Goal: Task Accomplishment & Management: Manage account settings

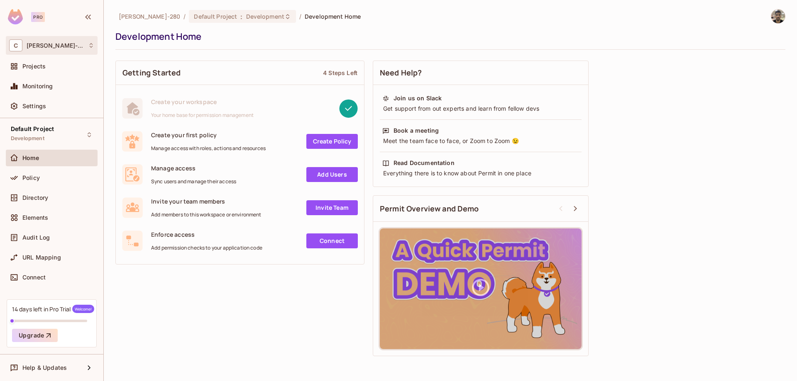
click at [83, 45] on div "C [PERSON_NAME]-280" at bounding box center [51, 45] width 85 height 12
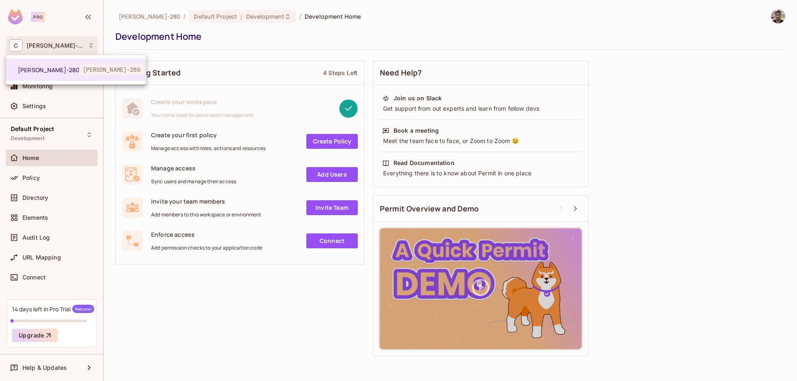
drag, startPoint x: 73, startPoint y: 22, endPoint x: 71, endPoint y: 27, distance: 4.6
click at [73, 23] on div at bounding box center [398, 190] width 797 height 381
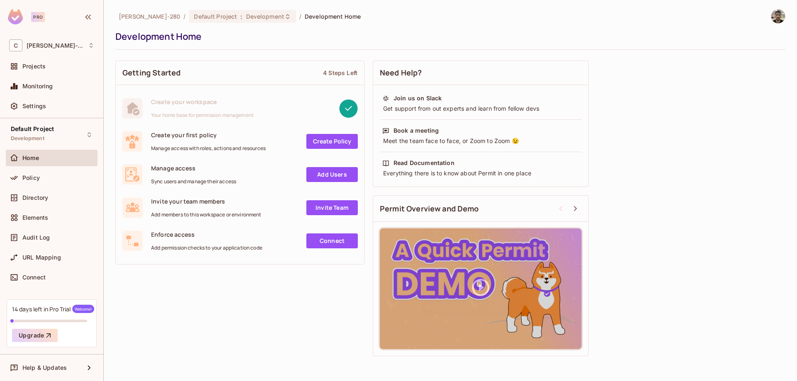
click at [42, 16] on div "Pro" at bounding box center [38, 17] width 14 height 10
click at [39, 16] on div "Pro" at bounding box center [38, 17] width 14 height 10
click at [96, 18] on div "Pro" at bounding box center [51, 18] width 103 height 36
click at [91, 19] on icon "button" at bounding box center [88, 17] width 10 height 10
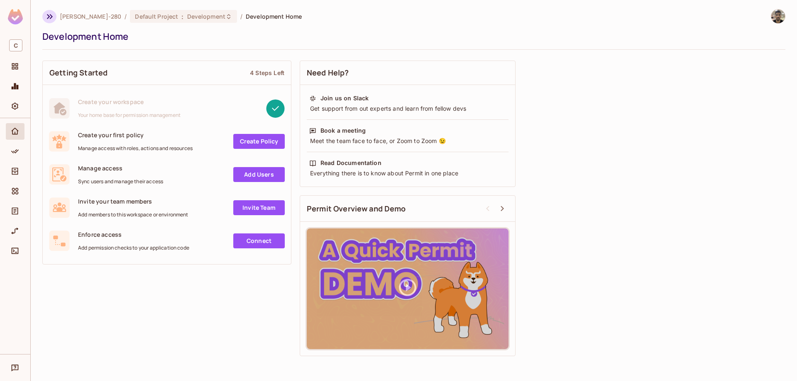
click at [46, 20] on icon "button" at bounding box center [50, 17] width 10 height 10
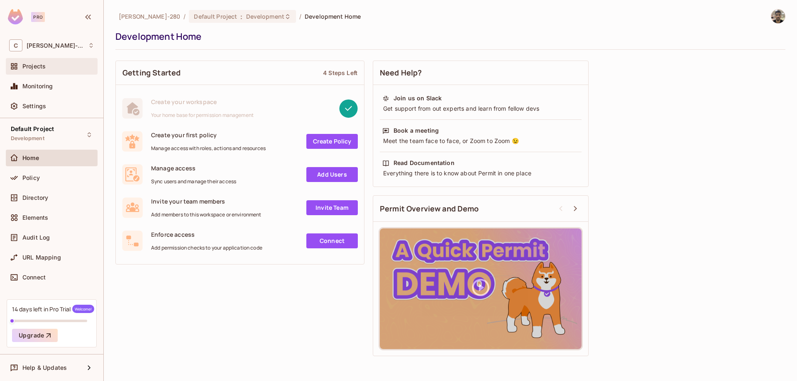
click at [41, 72] on div "Projects" at bounding box center [52, 66] width 92 height 17
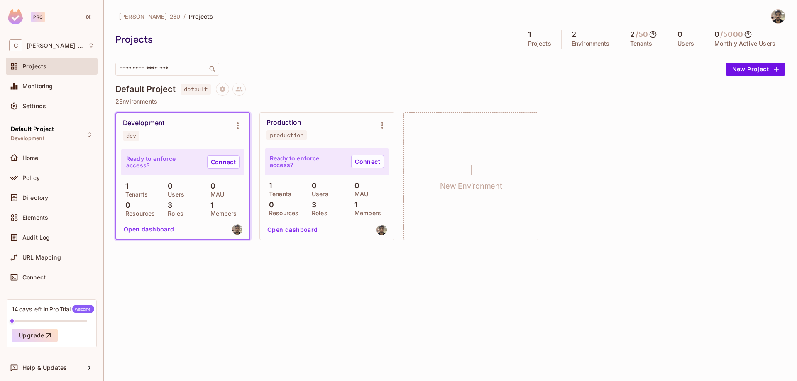
click at [319, 140] on div "Production production" at bounding box center [320, 130] width 108 height 22
drag, startPoint x: 302, startPoint y: 122, endPoint x: 307, endPoint y: 122, distance: 4.6
click at [302, 122] on div "Production production" at bounding box center [320, 130] width 108 height 22
click at [375, 124] on button "Environment settings" at bounding box center [382, 125] width 17 height 17
click at [253, 68] on div at bounding box center [398, 190] width 797 height 381
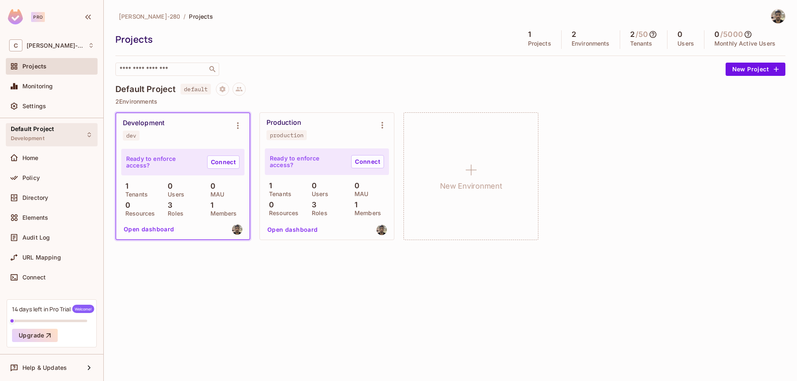
click at [78, 133] on div "Default Project Development" at bounding box center [52, 134] width 92 height 23
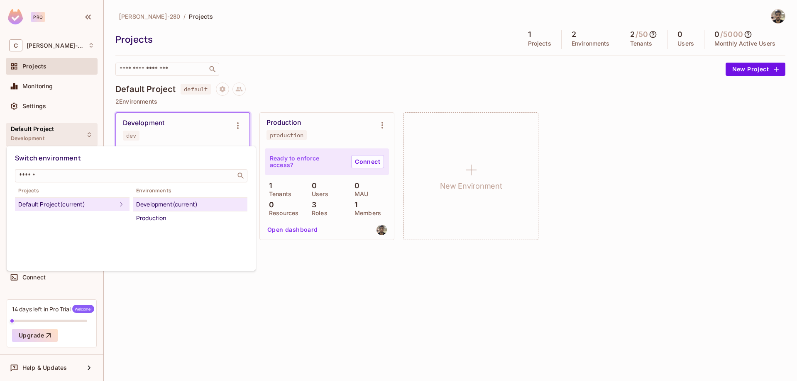
click at [107, 203] on div "Default Project (current)" at bounding box center [67, 205] width 98 height 10
click at [172, 218] on div "Production" at bounding box center [190, 218] width 108 height 10
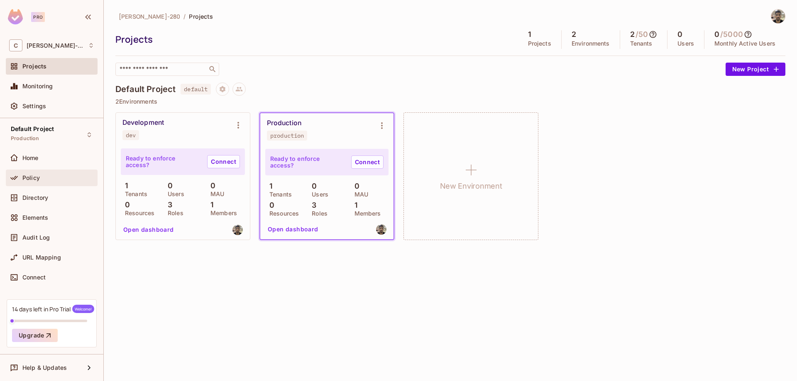
click at [41, 178] on div "Policy" at bounding box center [58, 178] width 72 height 7
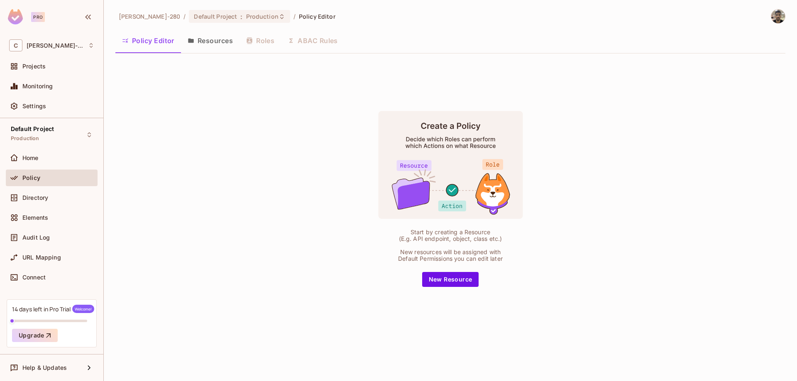
click at [221, 45] on button "Resources" at bounding box center [210, 40] width 59 height 21
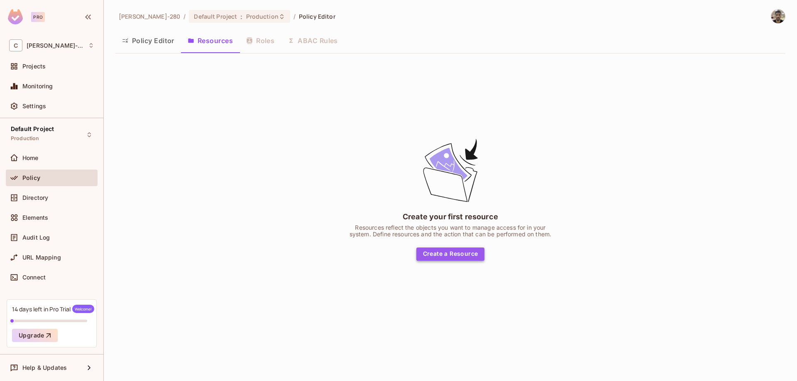
click at [423, 252] on button "Create a Resource" at bounding box center [450, 254] width 68 height 13
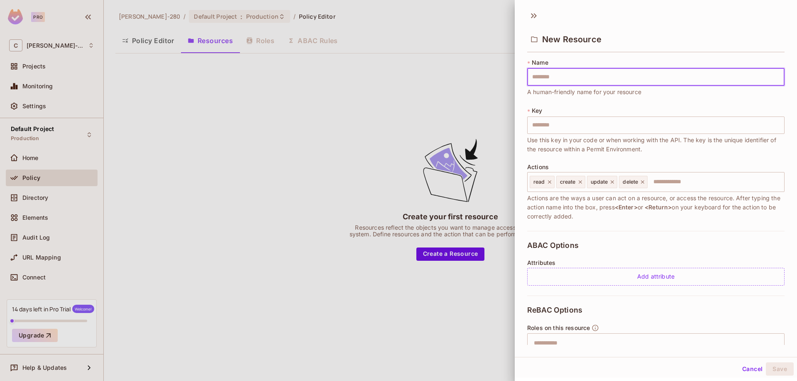
type input "*"
type input "**"
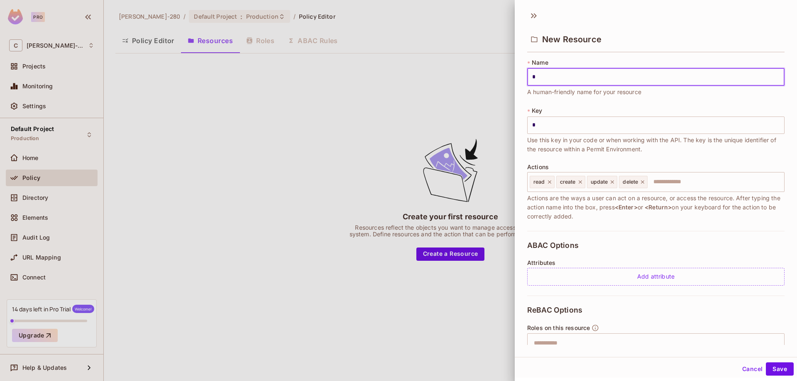
type input "**"
type input "***"
type input "****"
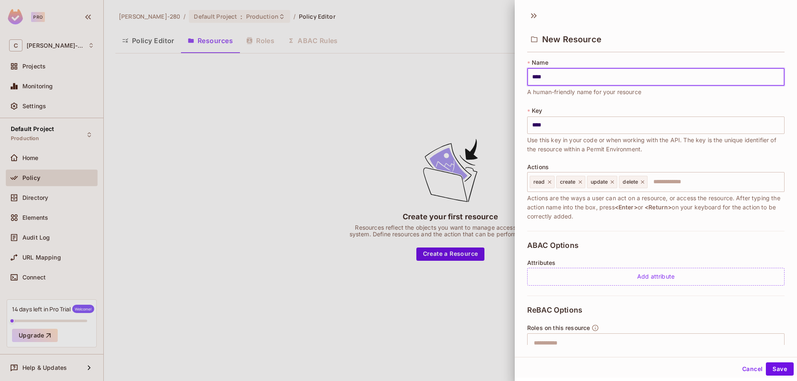
type input "*****"
type input "*******"
type input "******"
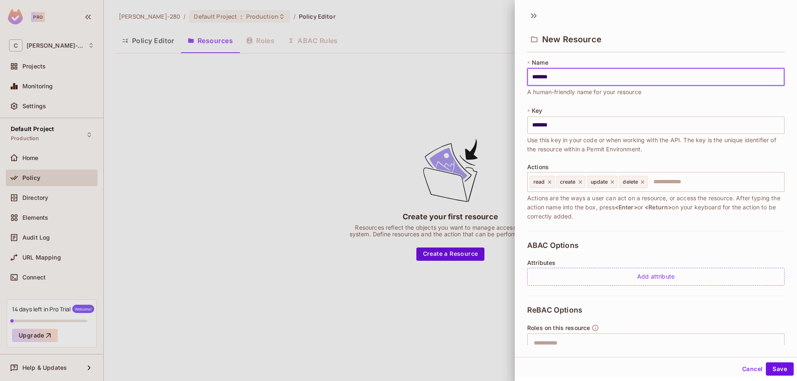
type input "******"
type input "*****"
type input "******"
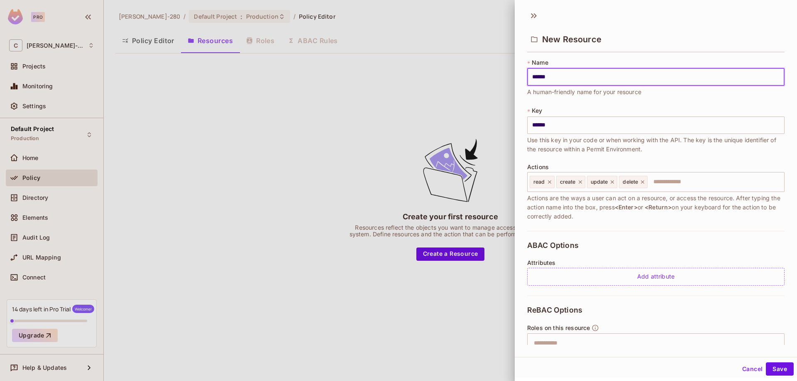
type input "*******"
type input "********"
click at [645, 181] on icon at bounding box center [643, 182] width 6 height 6
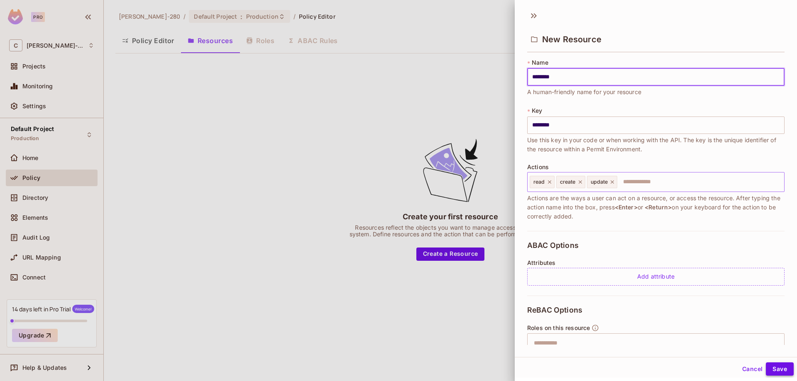
type input "********"
click at [769, 367] on button "Save" at bounding box center [780, 369] width 28 height 13
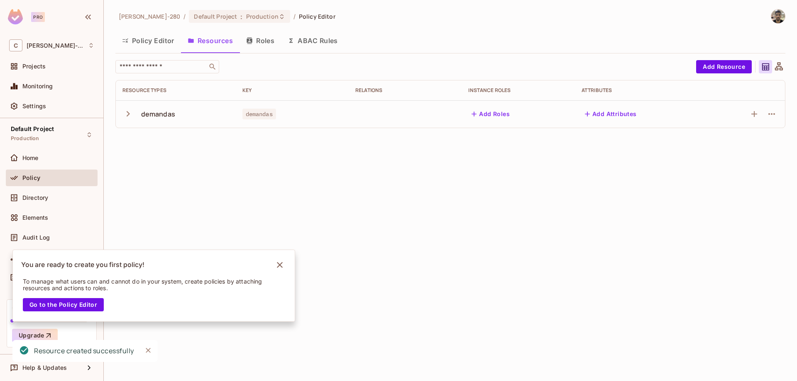
click at [157, 43] on button "Policy Editor" at bounding box center [148, 40] width 66 height 21
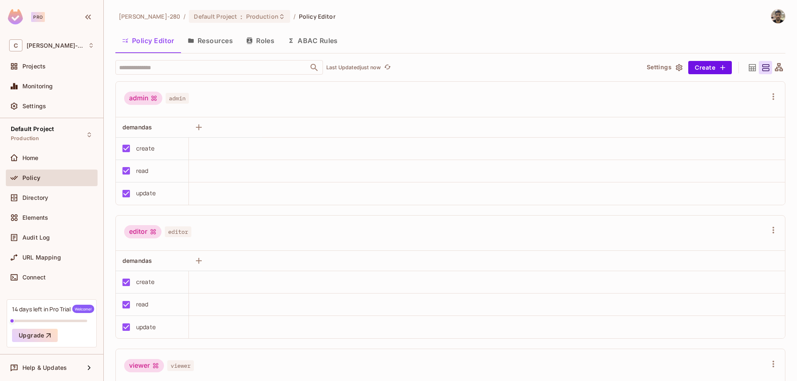
click at [298, 52] on div "Policy Editor Resources Roles ABAC Rules" at bounding box center [450, 41] width 670 height 23
click at [304, 39] on button "ABAC Rules" at bounding box center [313, 40] width 64 height 21
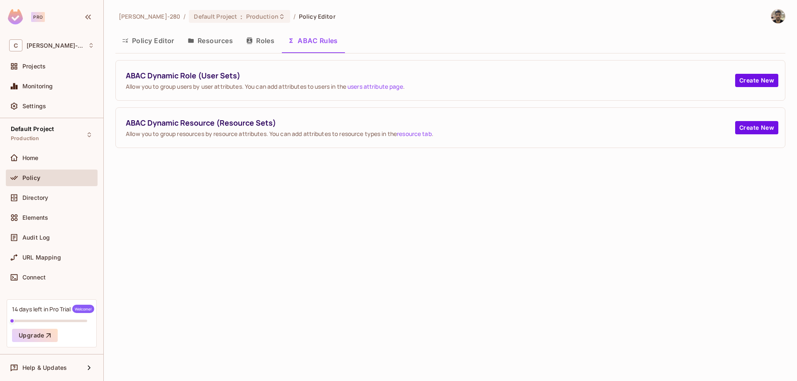
click at [220, 44] on button "Resources" at bounding box center [210, 40] width 59 height 21
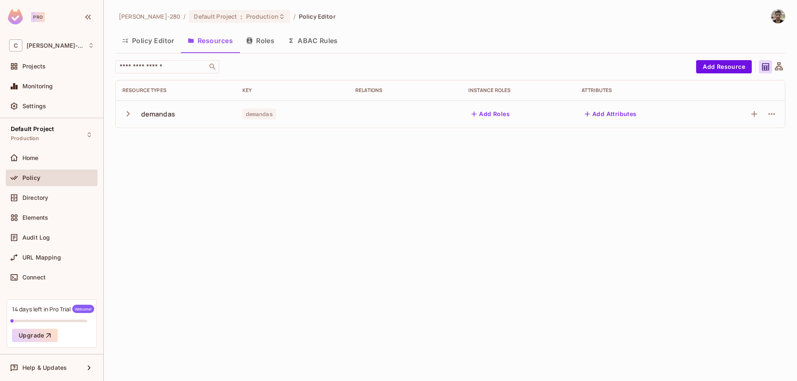
click at [252, 41] on icon "button" at bounding box center [249, 40] width 5 height 7
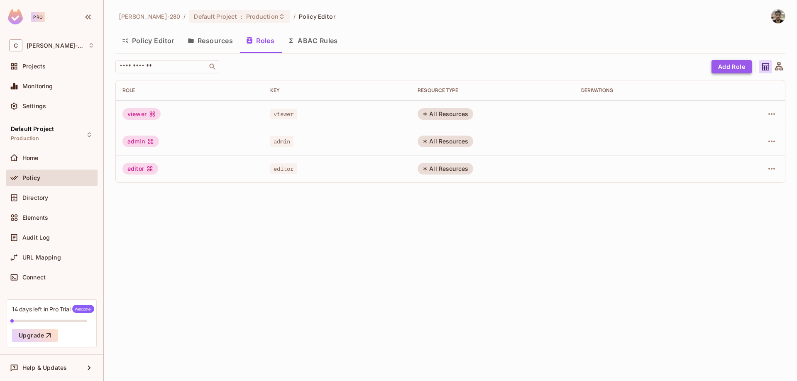
click at [726, 64] on button "Add Role" at bounding box center [731, 66] width 40 height 13
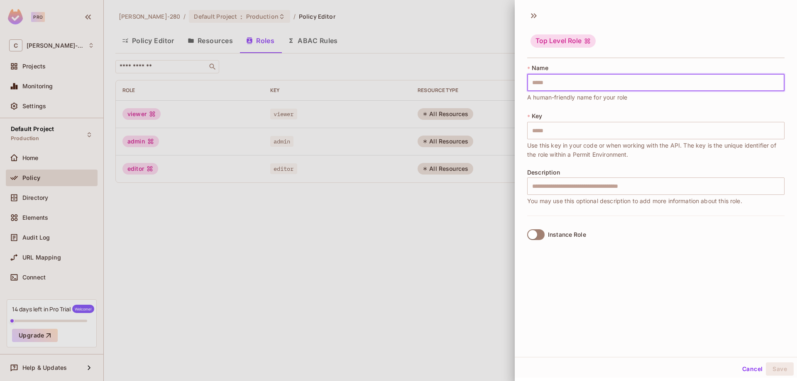
click at [609, 83] on input "text" at bounding box center [655, 82] width 257 height 17
click at [494, 76] on div at bounding box center [398, 190] width 797 height 381
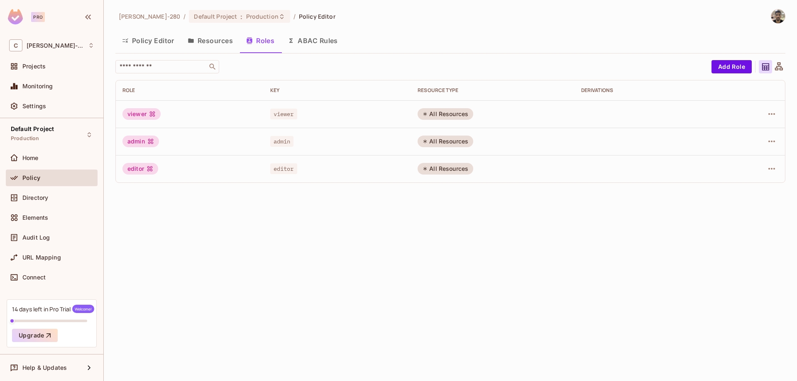
click at [491, 76] on div "​ Add Role Role Key RESOURCE TYPE Derivations viewer viewer All Resources admin…" at bounding box center [450, 121] width 670 height 123
click at [149, 45] on button "Policy Editor" at bounding box center [148, 40] width 66 height 21
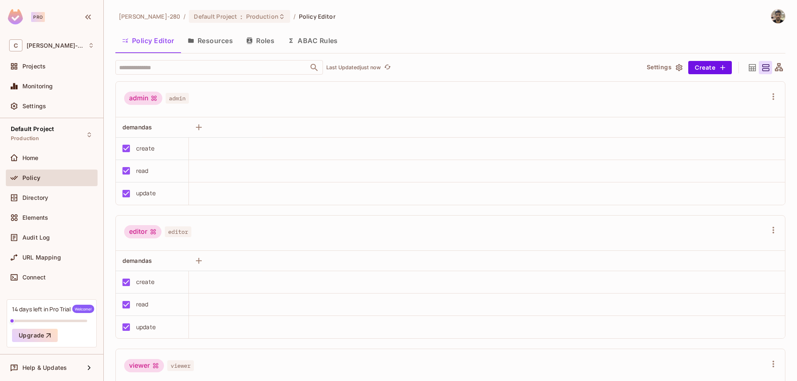
click at [81, 317] on div "14 days left in Pro Trial Welcome! Upgrade" at bounding box center [52, 324] width 90 height 48
click at [49, 314] on div "14 days left in Pro Trial Welcome! Upgrade" at bounding box center [52, 324] width 90 height 48
click at [56, 322] on div at bounding box center [49, 321] width 75 height 2
click at [57, 313] on div "14 days left in Pro Trial Welcome!" at bounding box center [53, 309] width 82 height 8
click at [42, 335] on button "Upgrade" at bounding box center [35, 335] width 46 height 13
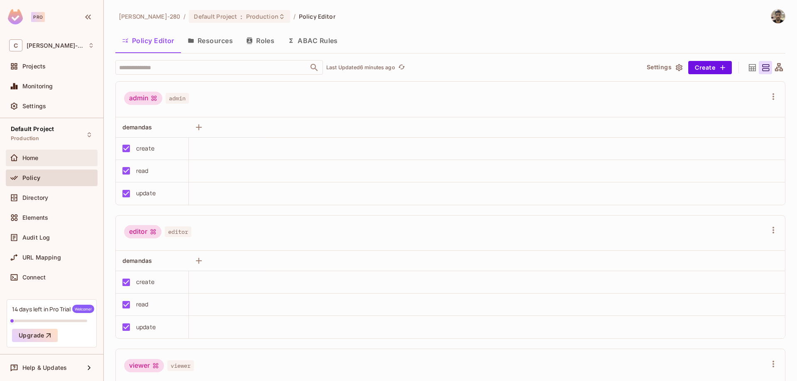
click at [61, 155] on div "Home" at bounding box center [58, 158] width 72 height 7
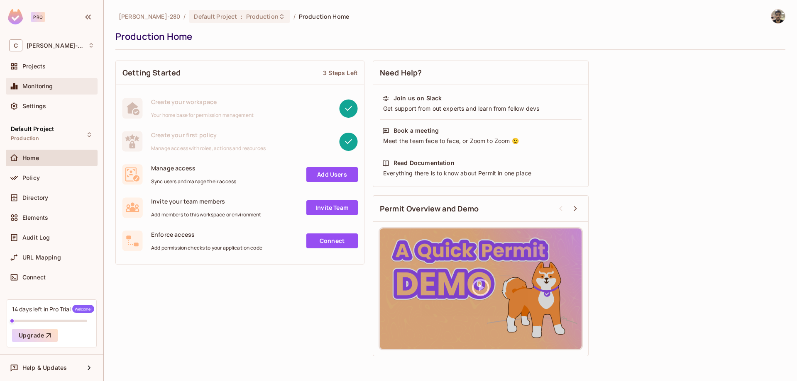
click at [68, 82] on div "Monitoring" at bounding box center [51, 86] width 85 height 10
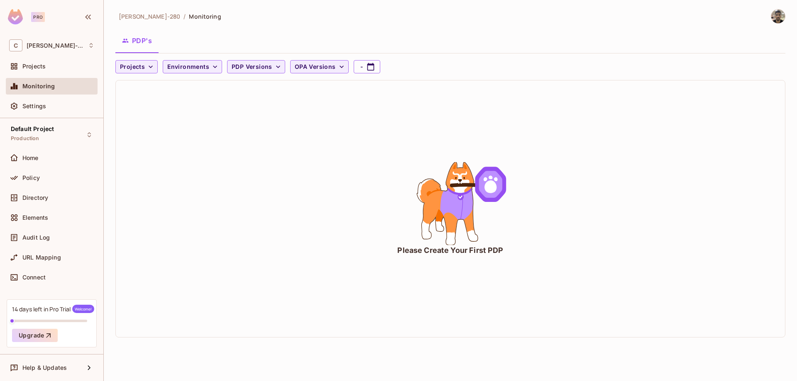
click at [77, 269] on div "URL Mapping" at bounding box center [52, 259] width 92 height 20
click at [76, 277] on div "Connect" at bounding box center [58, 277] width 72 height 7
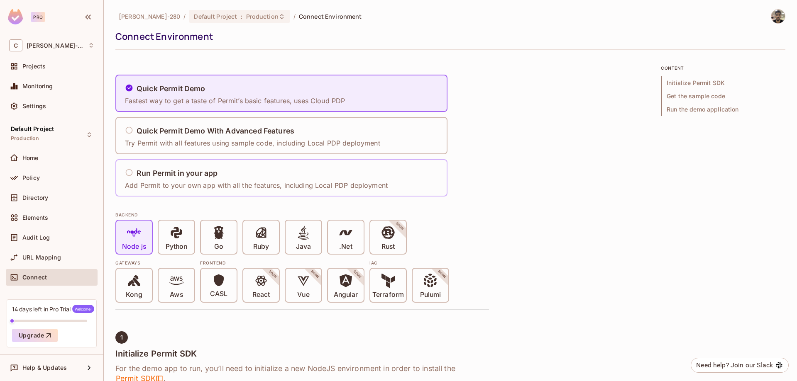
click at [332, 186] on p "Add Permit to your own app with all the features, including Local PDP deployment" at bounding box center [256, 185] width 263 height 9
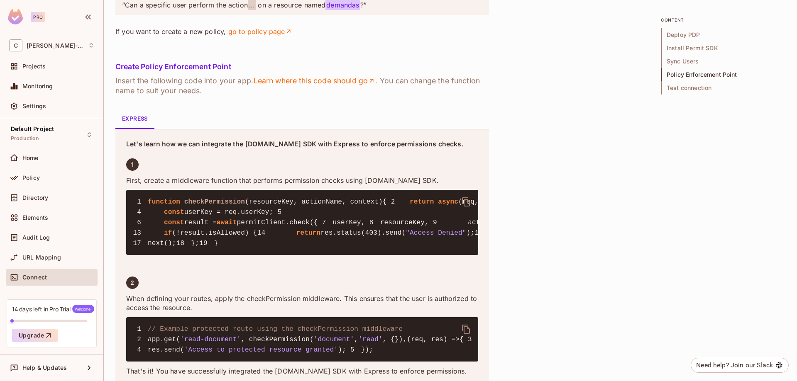
scroll to position [1204, 0]
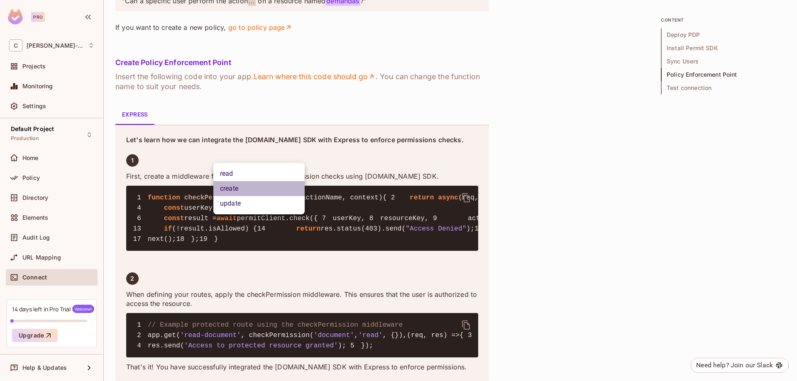
click at [271, 187] on li "create" at bounding box center [258, 188] width 91 height 15
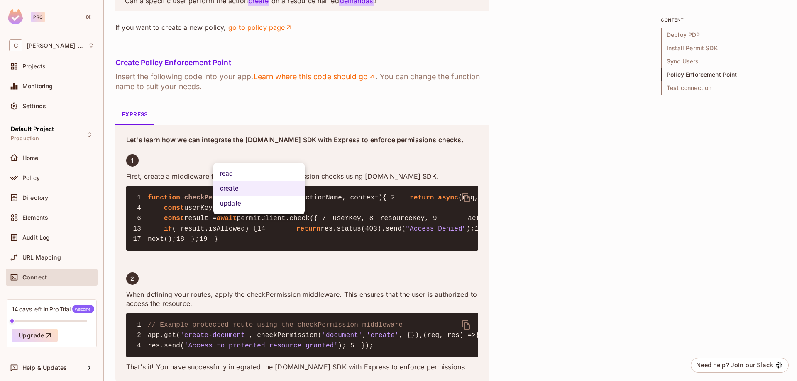
click at [357, 120] on div at bounding box center [398, 190] width 797 height 381
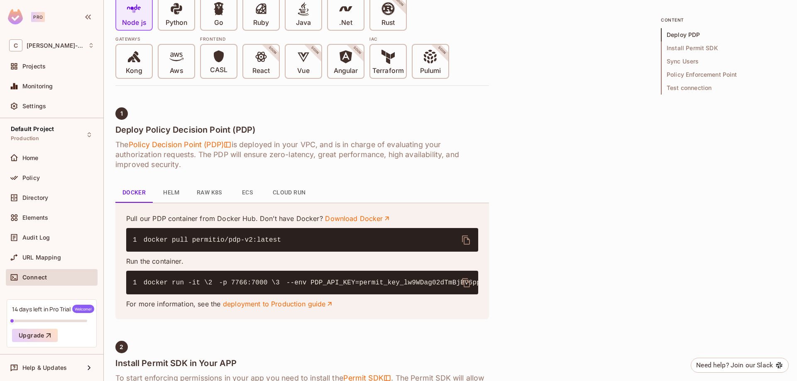
scroll to position [58, 0]
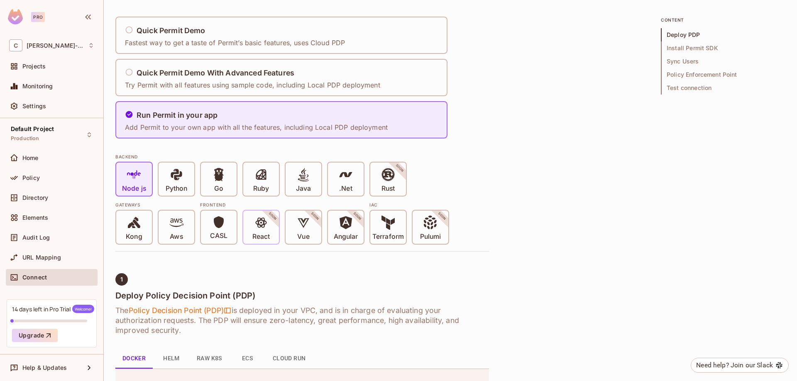
click at [271, 231] on div "React SOON" at bounding box center [261, 227] width 36 height 33
click at [267, 220] on icon at bounding box center [261, 223] width 14 height 14
click at [274, 230] on div "React SOON" at bounding box center [261, 227] width 36 height 33
click at [346, 186] on p ".Net" at bounding box center [345, 189] width 13 height 8
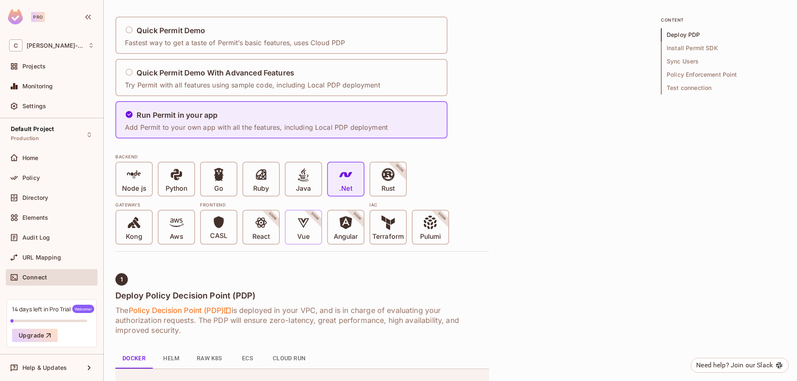
drag, startPoint x: 218, startPoint y: 225, endPoint x: 306, endPoint y: 227, distance: 88.0
click at [219, 225] on icon at bounding box center [219, 222] width 10 height 12
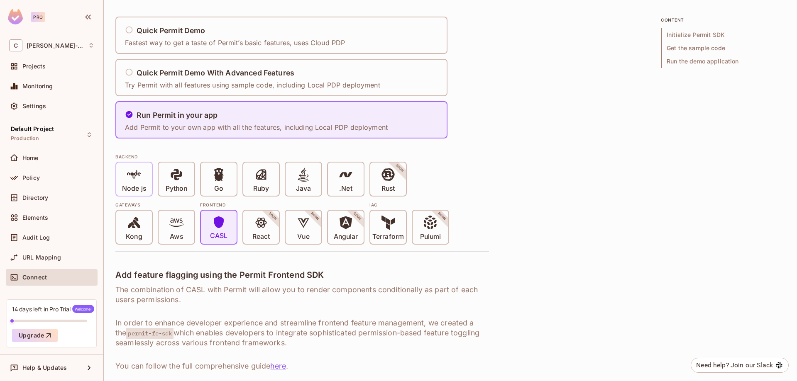
click at [130, 181] on icon at bounding box center [134, 175] width 14 height 14
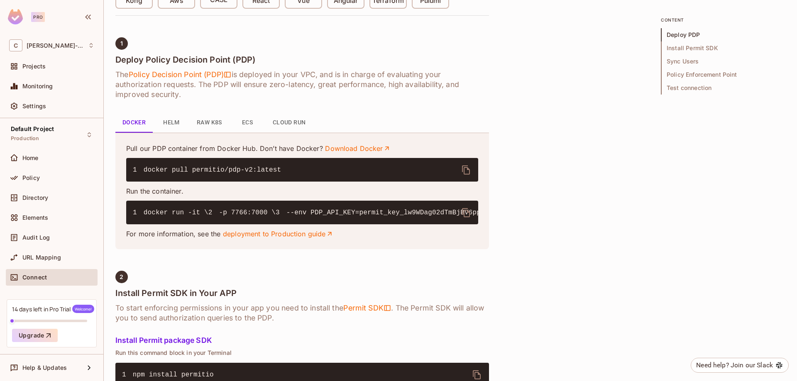
scroll to position [307, 0]
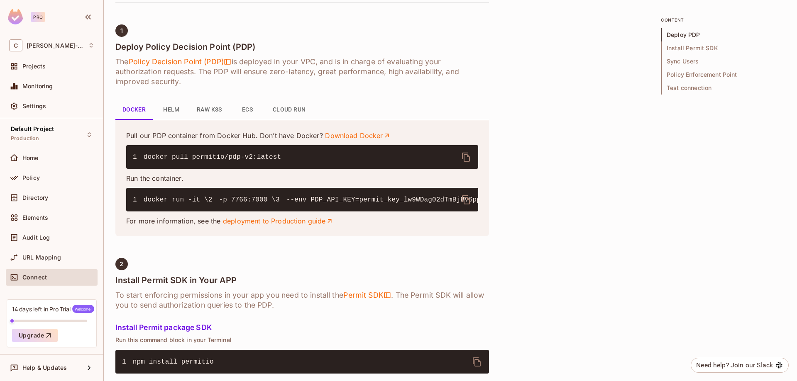
click at [242, 109] on button "ECS" at bounding box center [247, 110] width 37 height 20
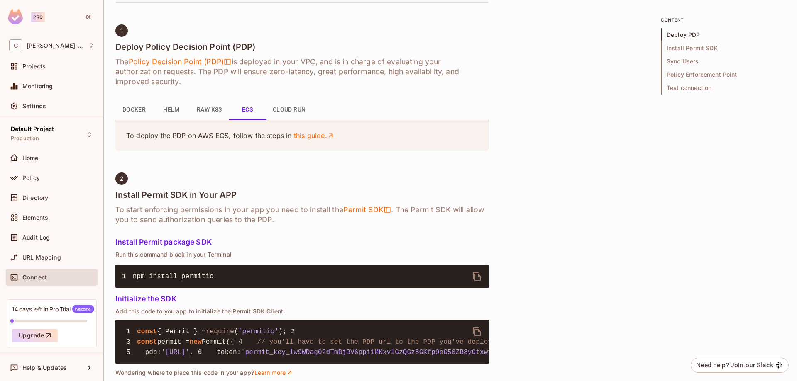
click at [303, 105] on button "Cloud Run" at bounding box center [289, 110] width 46 height 20
click at [180, 107] on button "Helm" at bounding box center [171, 110] width 37 height 20
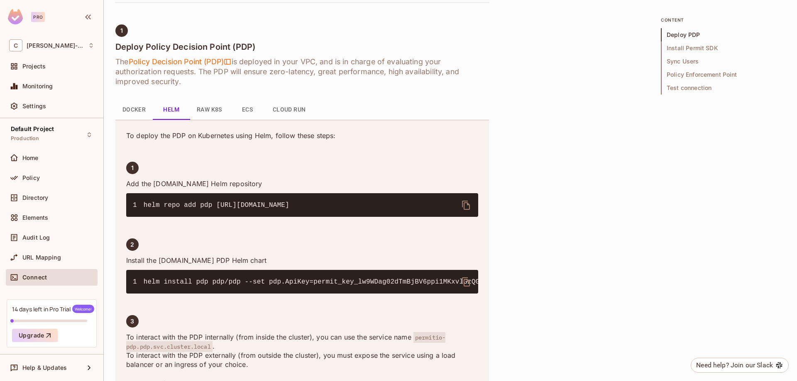
click at [209, 107] on button "Raw K8s" at bounding box center [209, 110] width 39 height 20
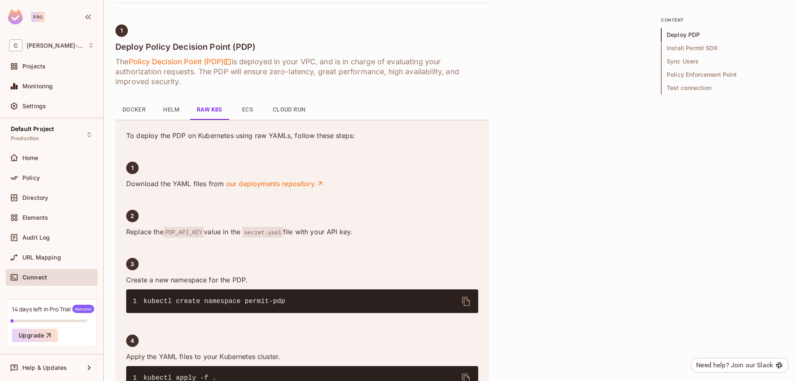
click at [127, 110] on button "Docker" at bounding box center [133, 110] width 37 height 20
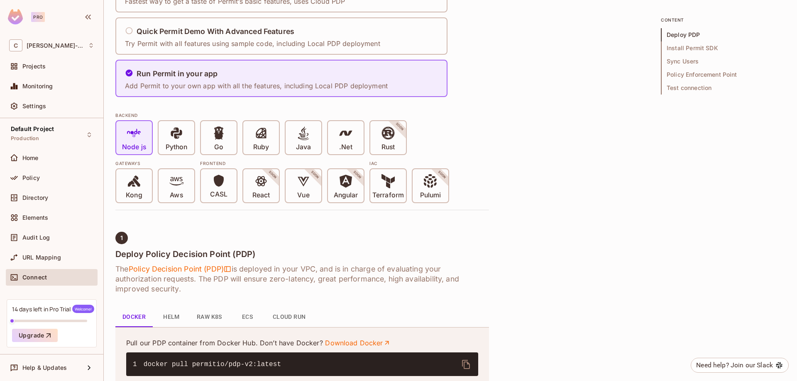
scroll to position [0, 0]
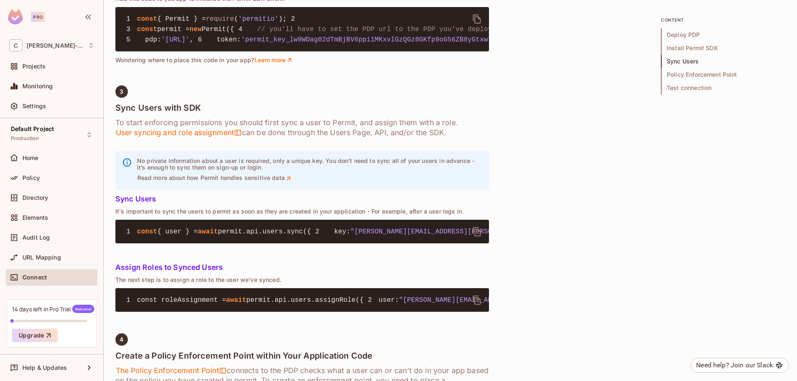
scroll to position [789, 0]
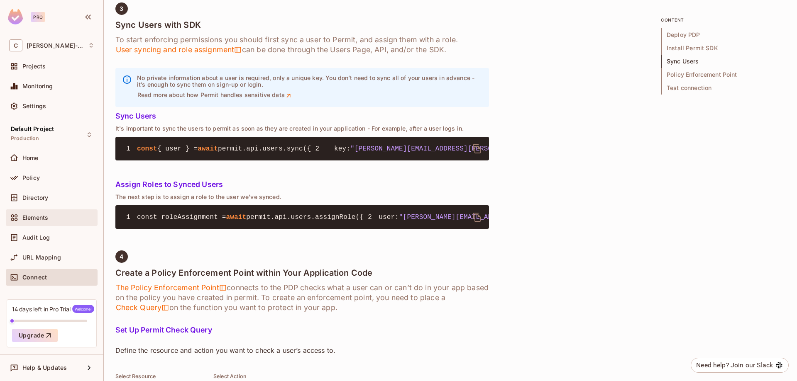
click at [59, 214] on div "Elements" at bounding box center [51, 218] width 85 height 10
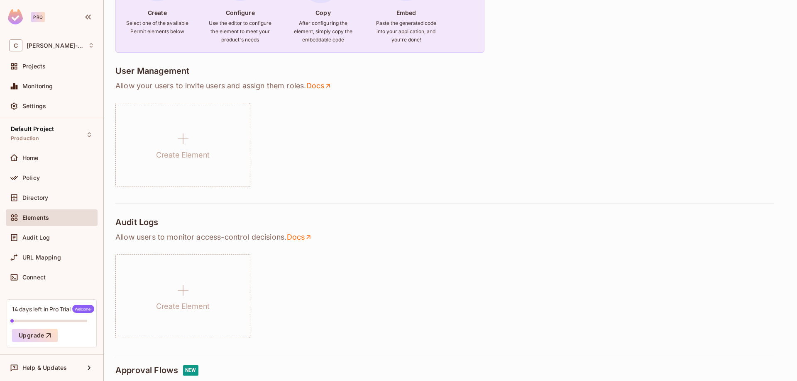
scroll to position [125, 0]
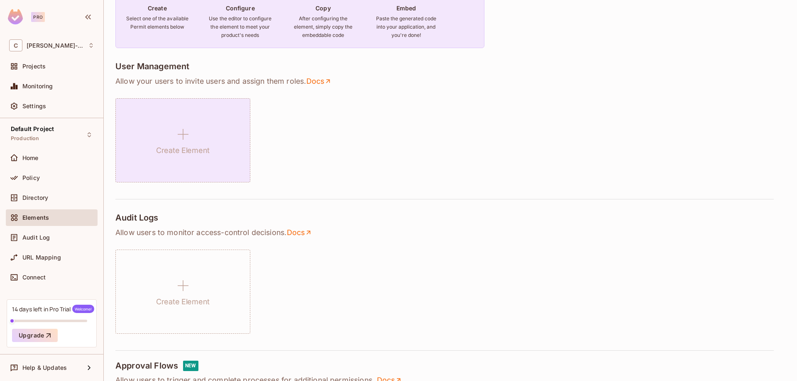
click at [234, 155] on div "Create Element" at bounding box center [182, 140] width 135 height 84
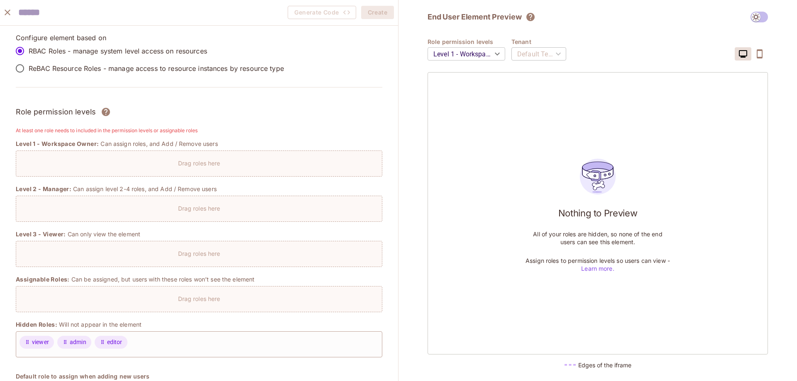
click at [206, 164] on p "Drag roles here" at bounding box center [199, 163] width 42 height 8
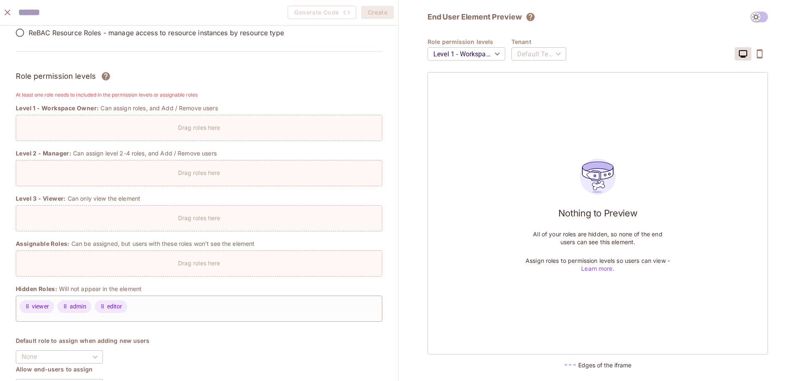
scroll to position [0, 0]
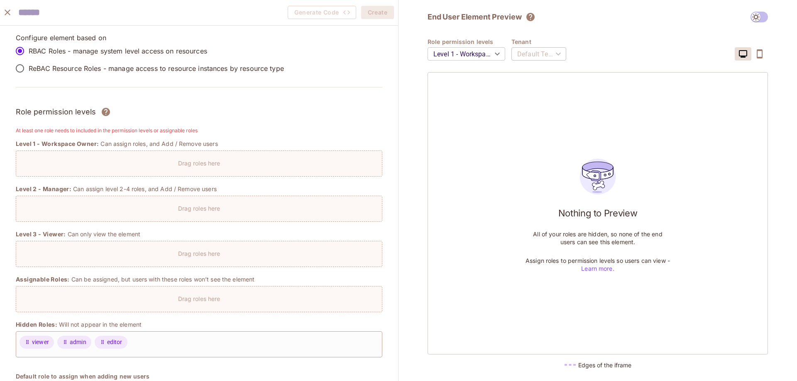
click at [11, 12] on icon "close" at bounding box center [7, 12] width 10 height 10
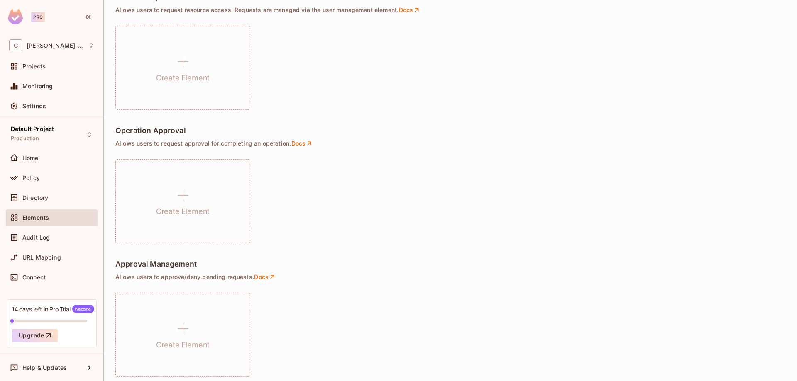
scroll to position [543, 0]
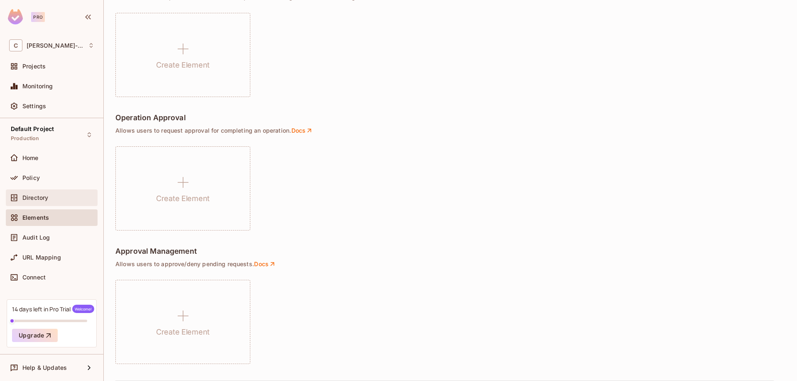
click at [45, 198] on span "Directory" at bounding box center [35, 198] width 26 height 7
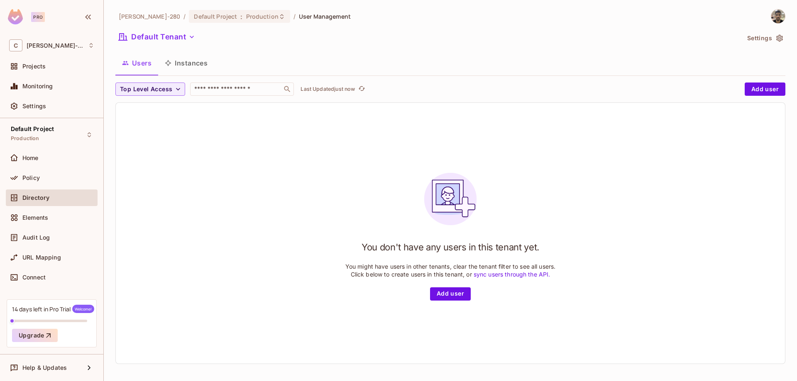
click at [162, 61] on button "Instances" at bounding box center [186, 63] width 56 height 21
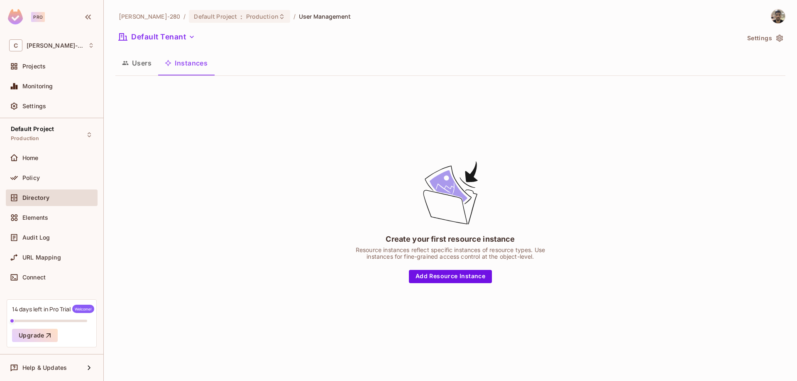
click at [149, 61] on button "Users" at bounding box center [136, 63] width 43 height 21
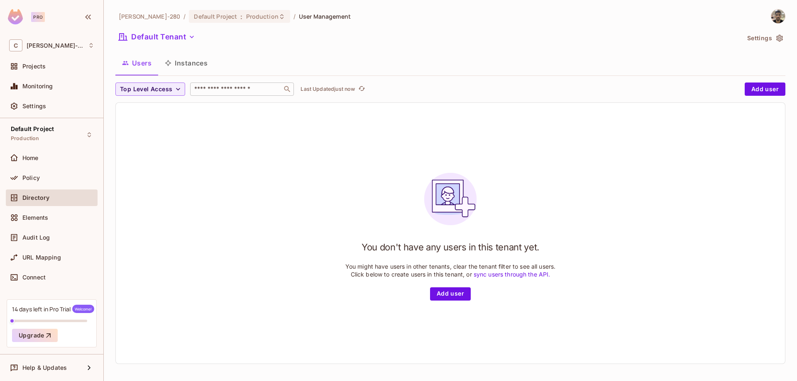
click at [276, 85] on div "​" at bounding box center [242, 89] width 104 height 13
click at [470, 73] on div "Users Instances" at bounding box center [450, 63] width 670 height 21
click at [768, 91] on button "Add user" at bounding box center [765, 89] width 41 height 13
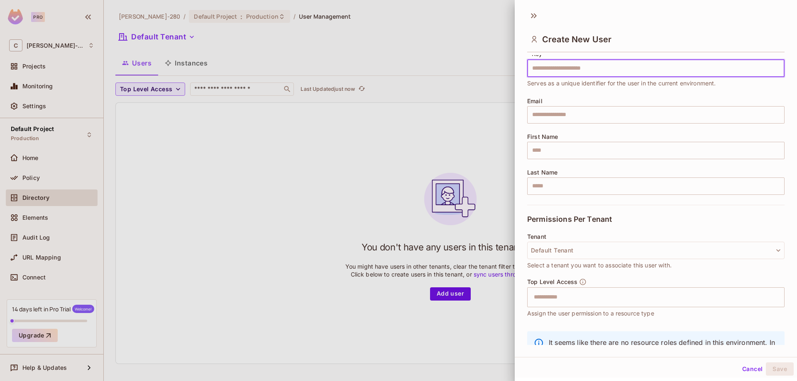
scroll to position [67, 0]
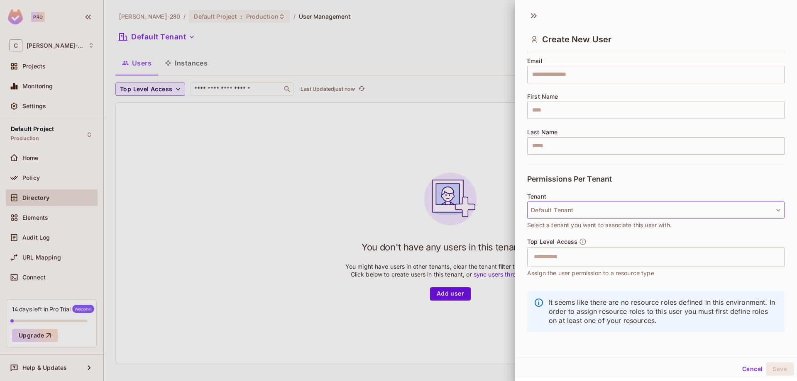
click at [601, 210] on button "Default Tenant" at bounding box center [655, 210] width 257 height 17
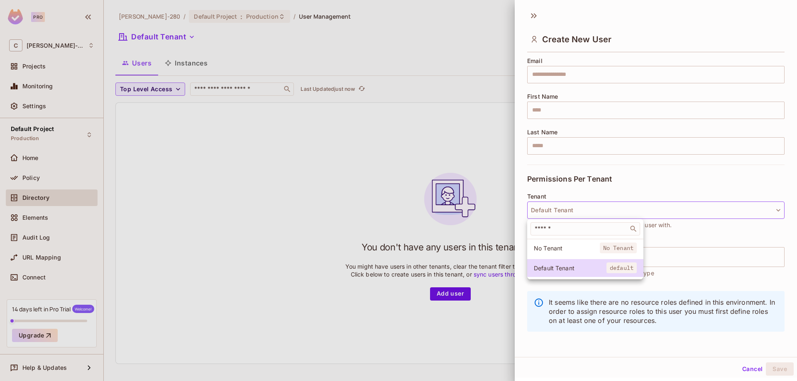
click at [656, 189] on div at bounding box center [398, 190] width 797 height 381
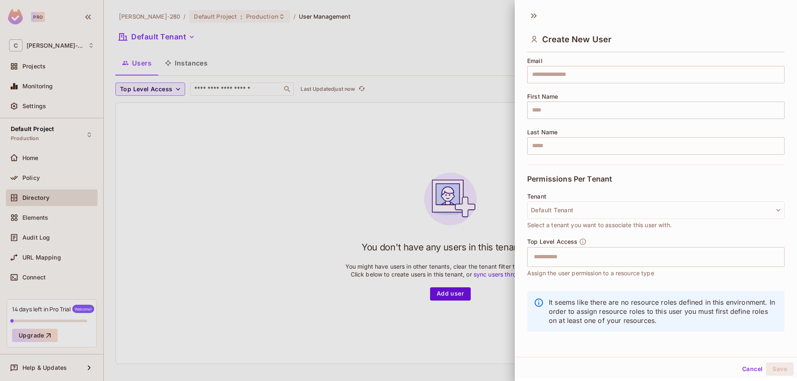
scroll to position [1, 0]
click at [645, 251] on input "text" at bounding box center [648, 256] width 239 height 17
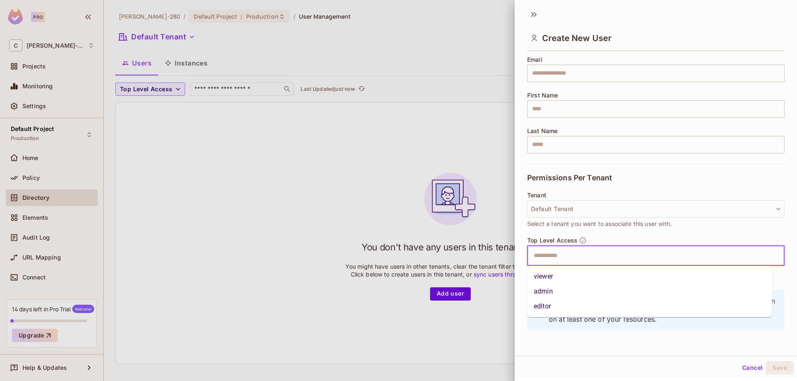
click at [645, 237] on div "Top Level Access ​ Assign the user permission to a resource type" at bounding box center [655, 257] width 257 height 40
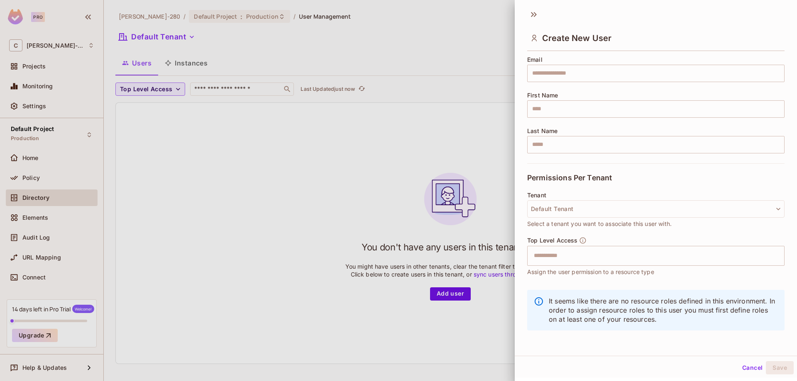
scroll to position [0, 0]
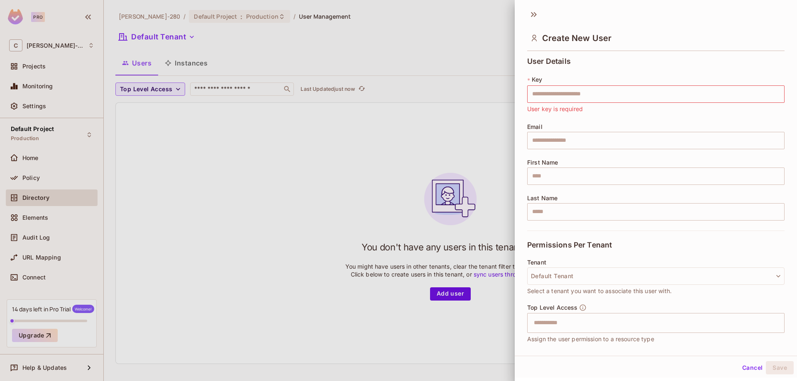
click at [324, 200] on div at bounding box center [398, 190] width 797 height 381
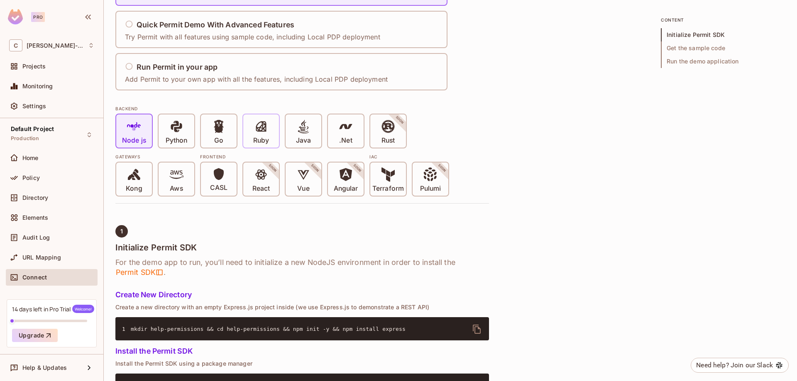
scroll to position [42, 0]
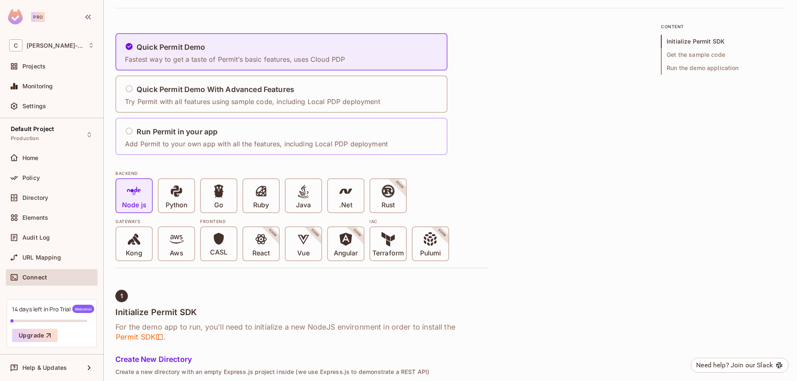
click at [230, 136] on div "Run Permit in your app" at bounding box center [256, 132] width 263 height 10
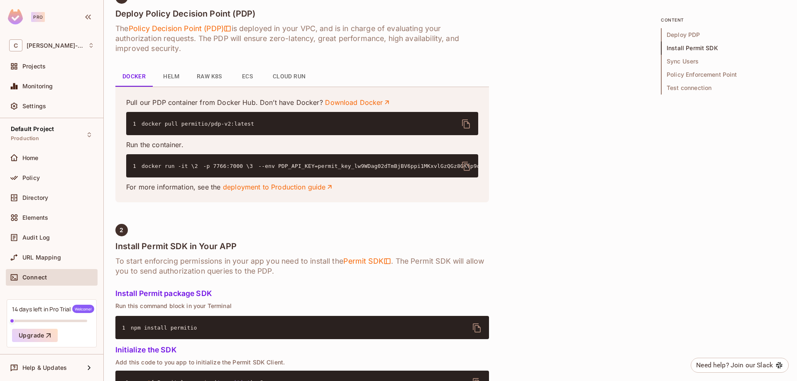
scroll to position [291, 0]
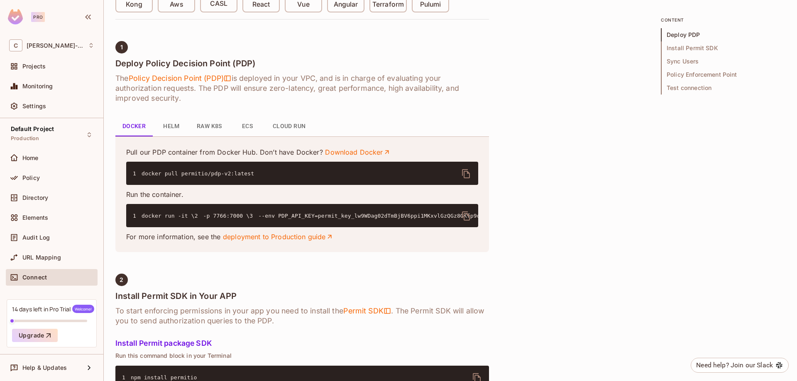
click at [467, 215] on icon "delete" at bounding box center [466, 216] width 8 height 9
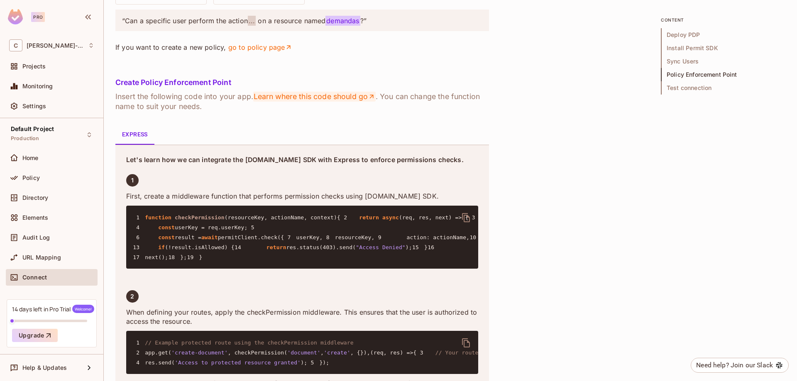
scroll to position [1204, 0]
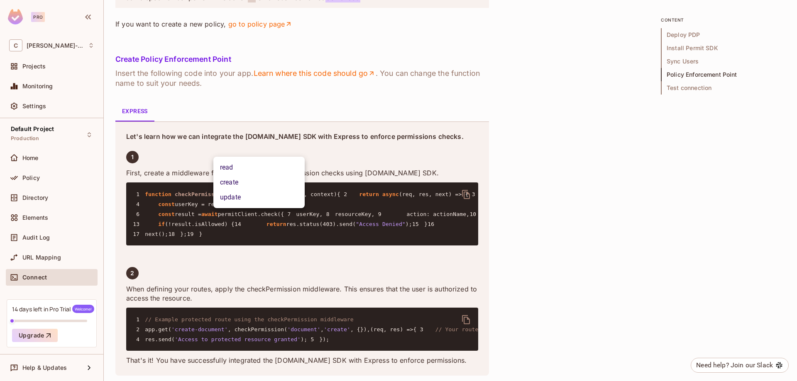
click at [403, 127] on div at bounding box center [398, 190] width 797 height 381
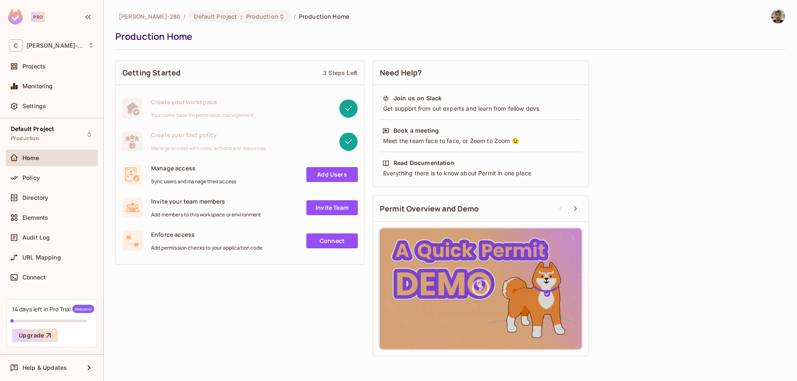
click at [315, 171] on link "Add Users" at bounding box center [331, 174] width 51 height 15
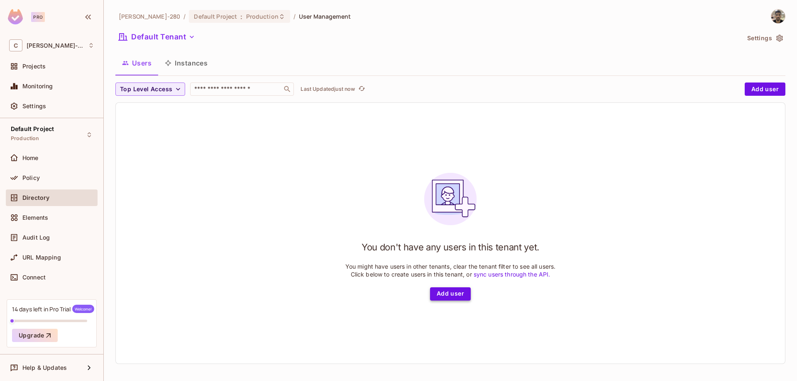
click at [447, 301] on button "Add user" at bounding box center [450, 294] width 41 height 13
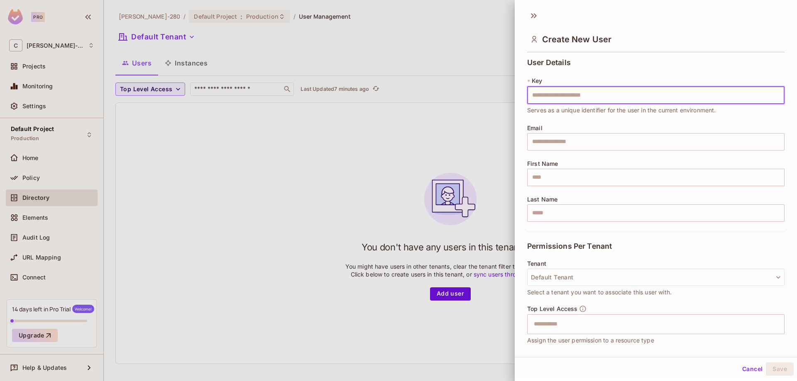
type input "*"
